Goal: Check status: Check status

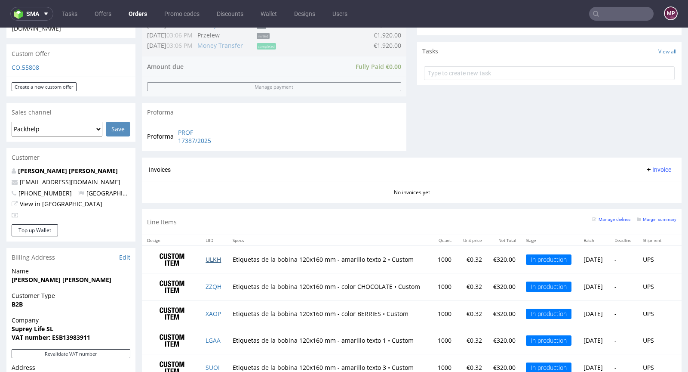
scroll to position [375, 0]
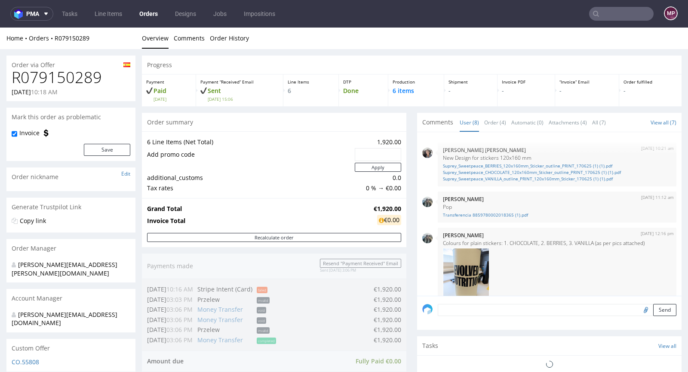
scroll to position [259, 0]
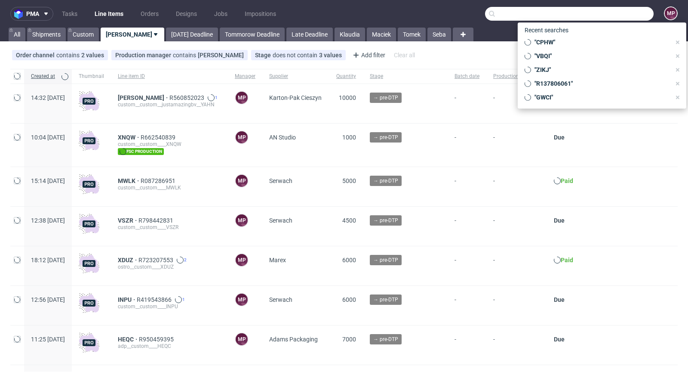
click at [620, 18] on input "text" at bounding box center [569, 14] width 169 height 14
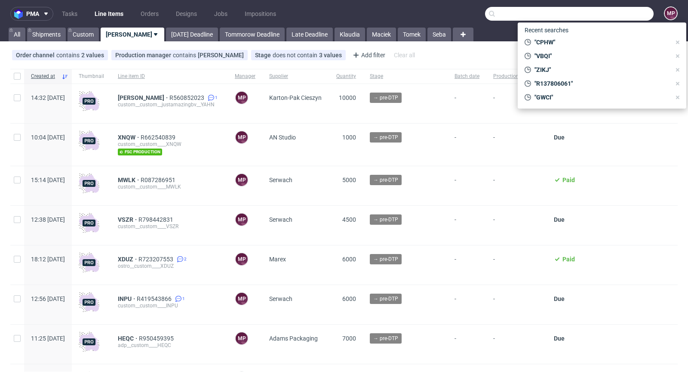
paste input "RSJY"
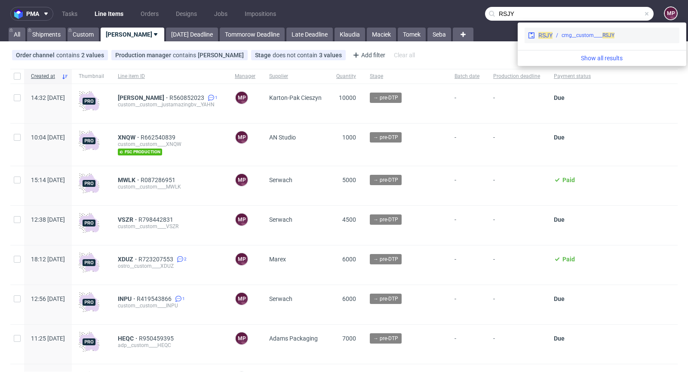
type input "RSJY"
click at [574, 30] on div "RSJY cmg__custom____ RSJY" at bounding box center [602, 35] width 155 height 15
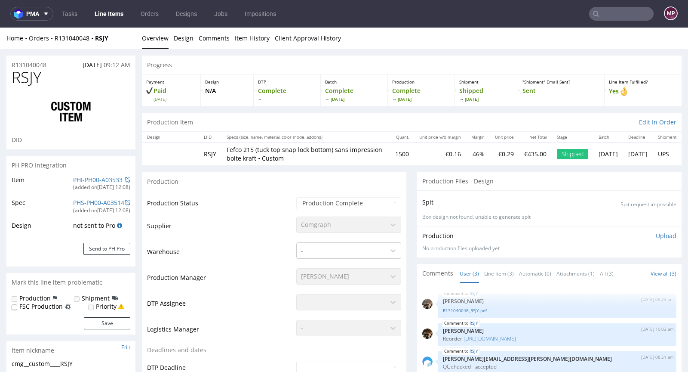
select select "in_progress"
drag, startPoint x: 332, startPoint y: 222, endPoint x: 297, endPoint y: 223, distance: 35.3
click at [297, 223] on div "Comgraph" at bounding box center [348, 222] width 105 height 12
copy div "Comgraph"
drag, startPoint x: 113, startPoint y: 40, endPoint x: 55, endPoint y: 38, distance: 57.7
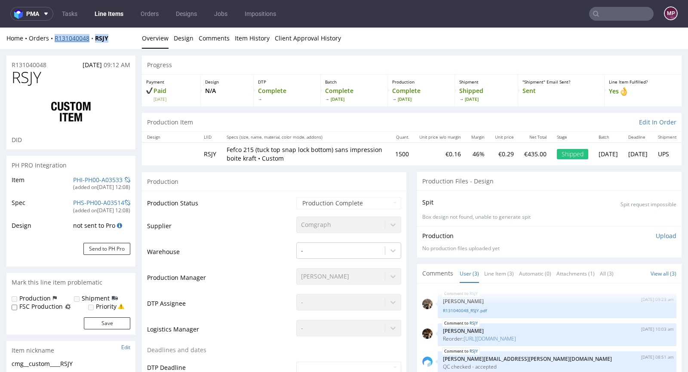
click at [55, 38] on div "Home Orders R131040048 RSJY" at bounding box center [70, 38] width 129 height 9
copy div "R131040048 RSJY"
click at [493, 269] on link "Line Item (3)" at bounding box center [499, 273] width 30 height 19
click at [520, 271] on link "Automatic (0)" at bounding box center [535, 273] width 32 height 19
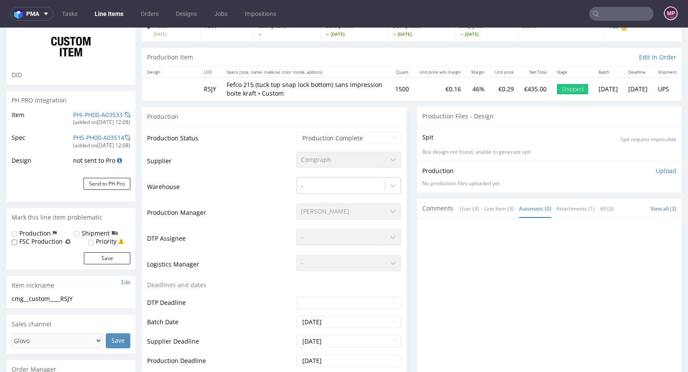
scroll to position [67, 0]
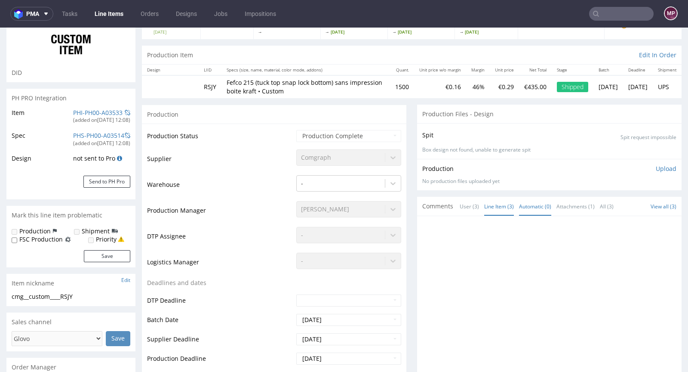
click at [495, 210] on link "Line Item (3)" at bounding box center [499, 206] width 30 height 19
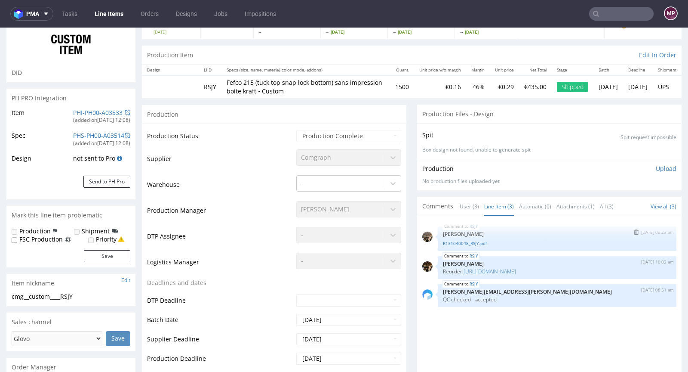
click at [471, 238] on div "R131040048_RSJY.pdf" at bounding box center [557, 242] width 228 height 8
click at [470, 240] on link "R131040048_RSJY.pdf" at bounding box center [557, 243] width 228 height 6
click at [498, 263] on p "[PERSON_NAME]" at bounding box center [557, 263] width 228 height 6
click at [499, 268] on link "[URL][DOMAIN_NAME]" at bounding box center [490, 271] width 52 height 7
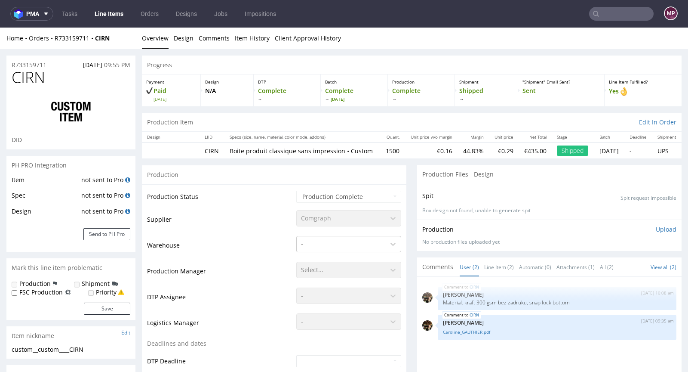
select select "done"
